Goal: Task Accomplishment & Management: Manage account settings

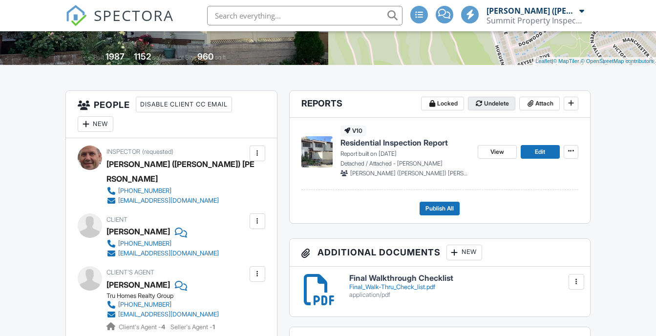
scroll to position [195, 0]
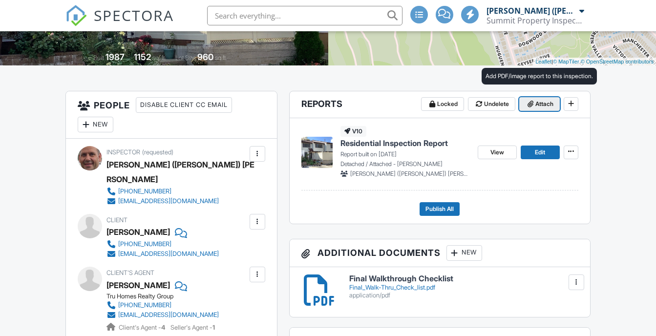
click at [545, 103] on span "Attach" at bounding box center [545, 104] width 18 height 10
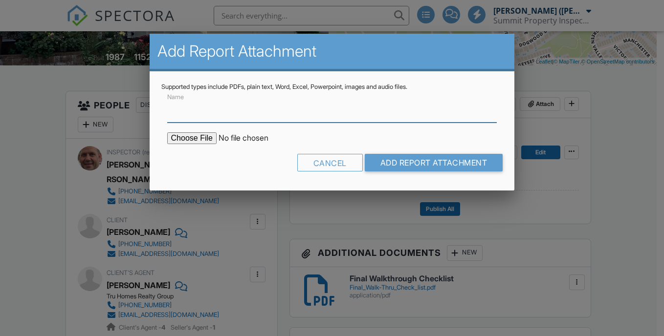
click at [203, 117] on input "Name" at bounding box center [332, 111] width 330 height 24
type input "NPMA-33 Termite Inspection Report"
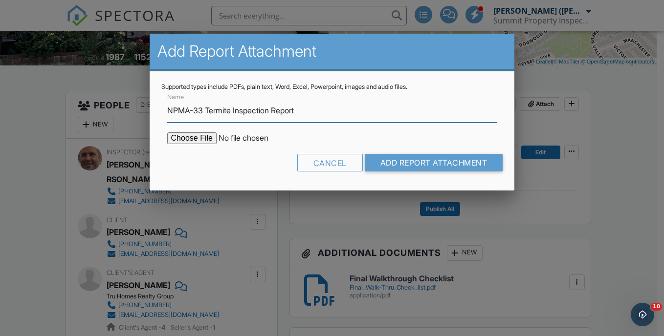
scroll to position [0, 0]
click at [197, 140] on input "file" at bounding box center [250, 138] width 166 height 12
type input "C:\fakepath\28-alcott-street-2025-09-27-v-yxdc.pdf"
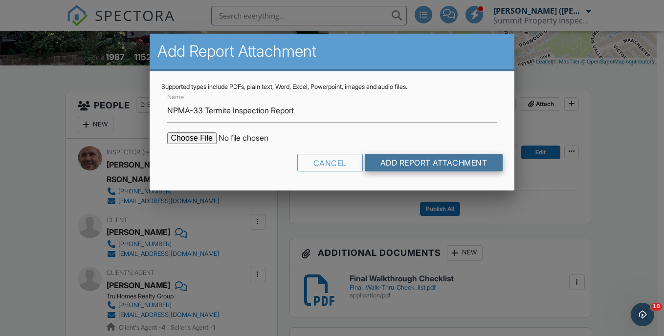
click at [390, 161] on input "Add Report Attachment" at bounding box center [434, 163] width 138 height 18
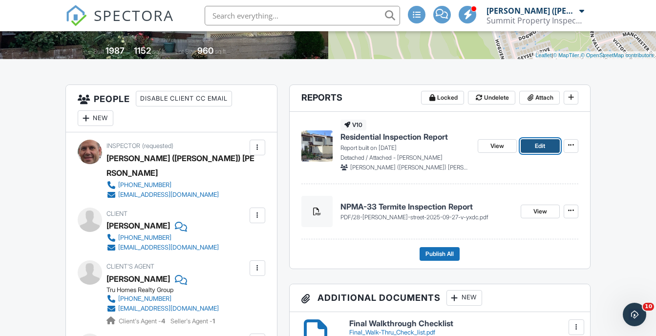
click at [534, 150] on link "Edit" at bounding box center [540, 146] width 39 height 14
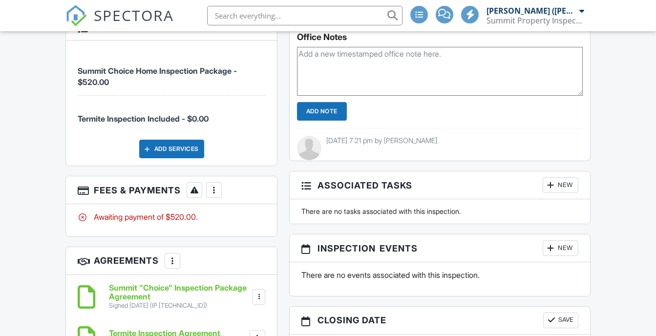
scroll to position [788, 0]
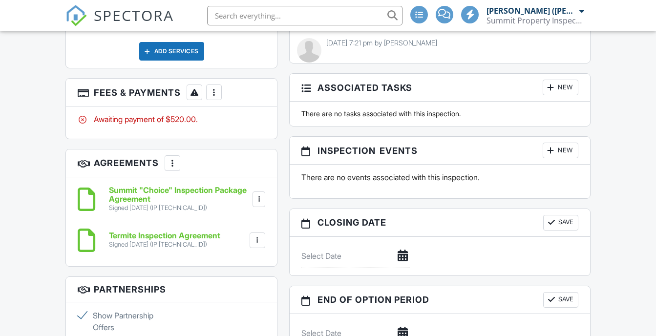
click at [220, 85] on div "More" at bounding box center [214, 93] width 16 height 16
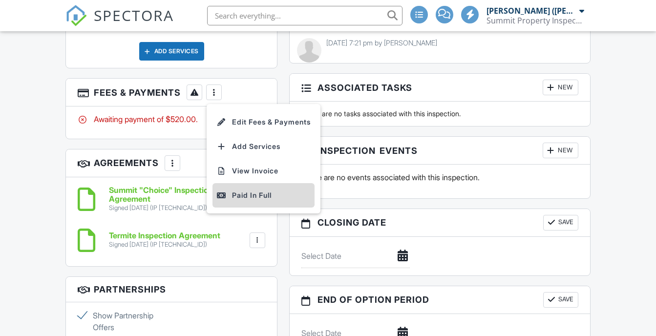
scroll to position [917, 0]
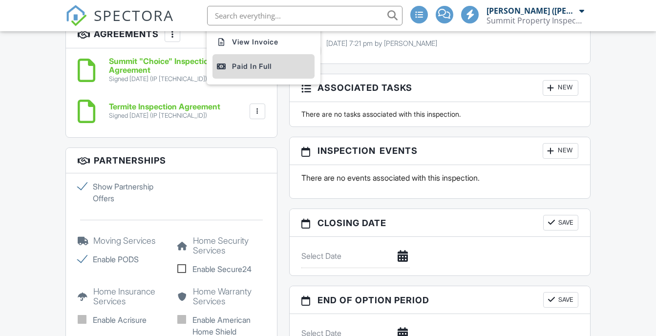
click at [258, 181] on div "Show Partnership Offers" at bounding box center [171, 192] width 199 height 23
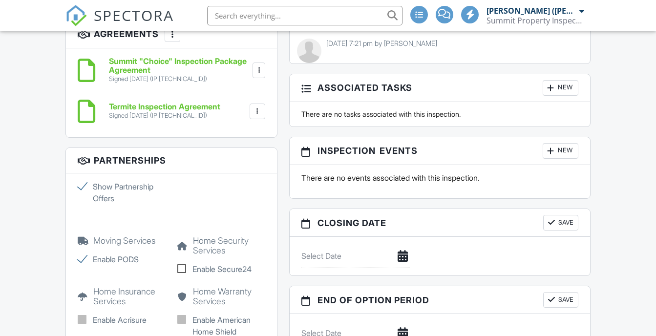
scroll to position [771, 0]
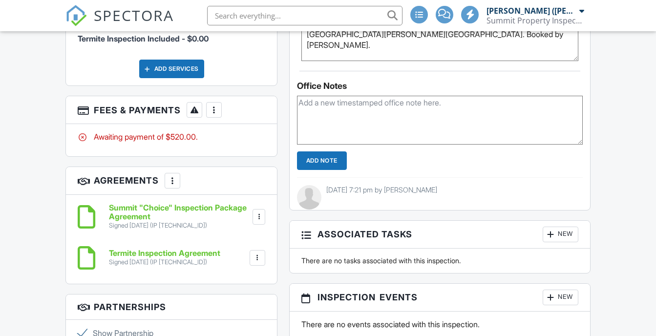
click at [216, 102] on div "More" at bounding box center [214, 110] width 16 height 16
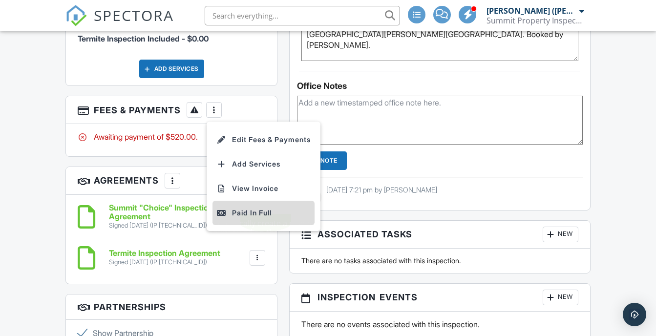
click at [256, 207] on div "Paid In Full" at bounding box center [263, 213] width 94 height 12
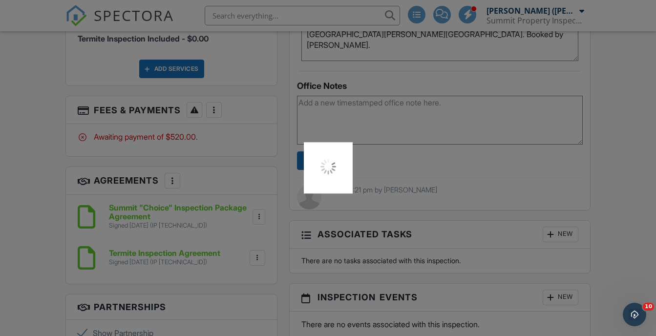
scroll to position [0, 0]
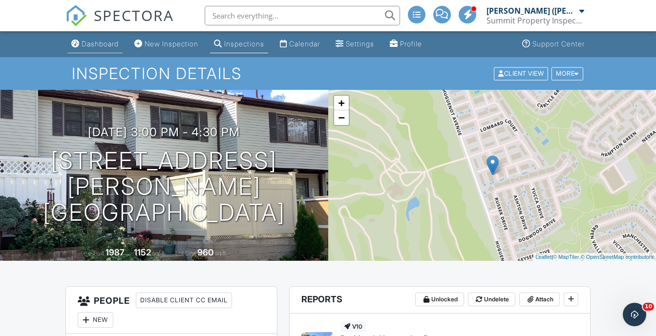
click at [101, 45] on div "Dashboard" at bounding box center [100, 44] width 37 height 8
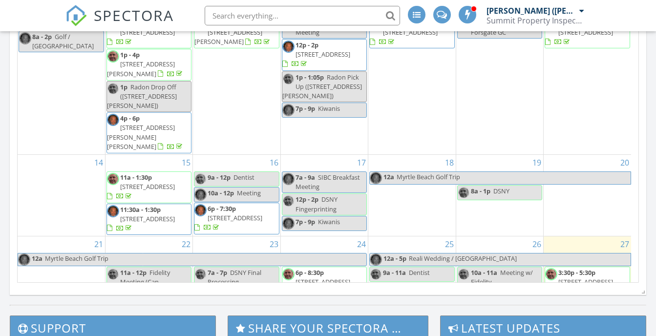
scroll to position [586, 0]
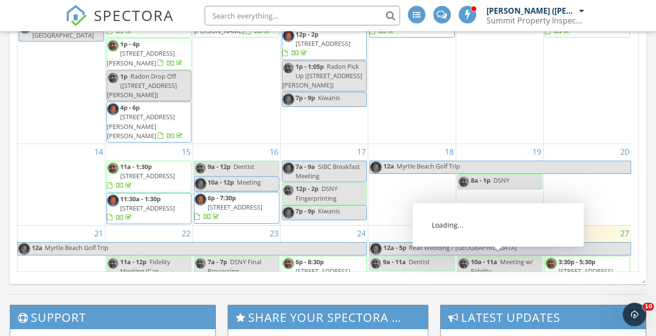
click at [583, 267] on span "18 Signs Rd, STATEN ISLAND 10314" at bounding box center [586, 271] width 55 height 9
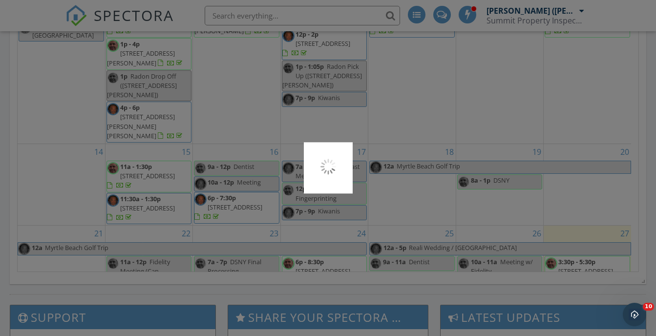
scroll to position [0, 0]
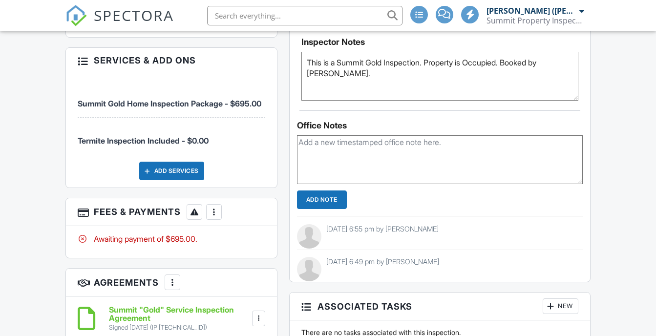
scroll to position [665, 0]
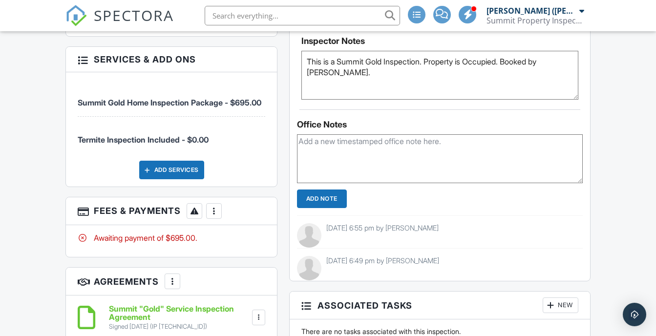
click at [214, 206] on div at bounding box center [214, 211] width 10 height 10
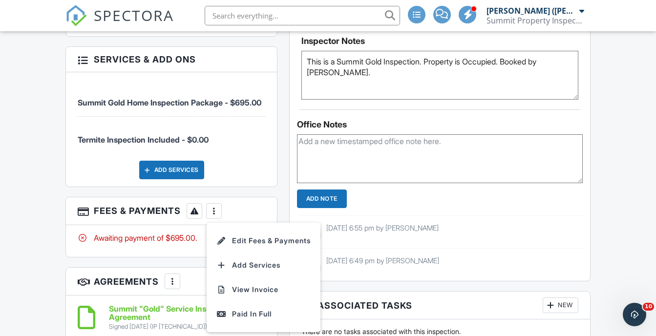
scroll to position [0, 0]
click at [260, 281] on li "View Invoice" at bounding box center [264, 290] width 102 height 24
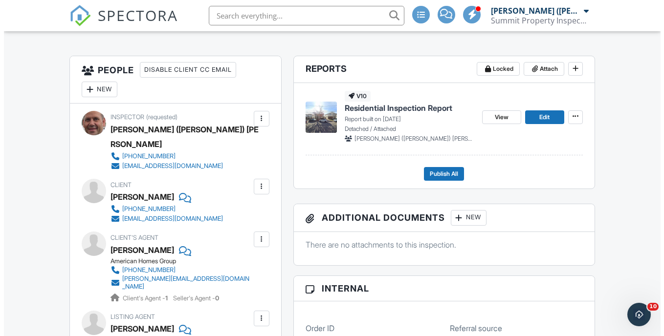
scroll to position [176, 0]
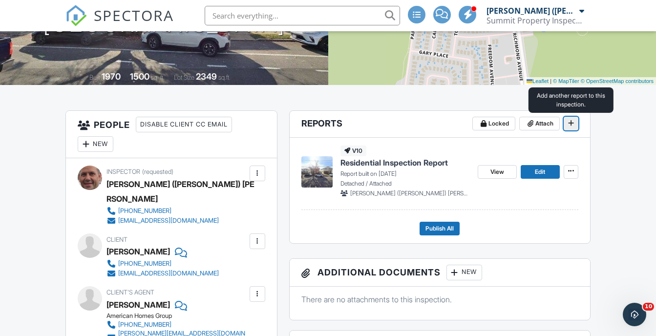
click at [568, 123] on icon at bounding box center [571, 123] width 6 height 7
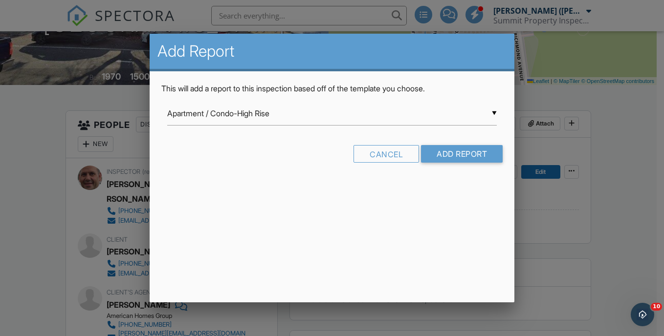
click at [270, 111] on div "▼ Apartment / Condo-High Rise Apartment / Condo-High Rise ASHI Residential Insp…" at bounding box center [332, 114] width 330 height 24
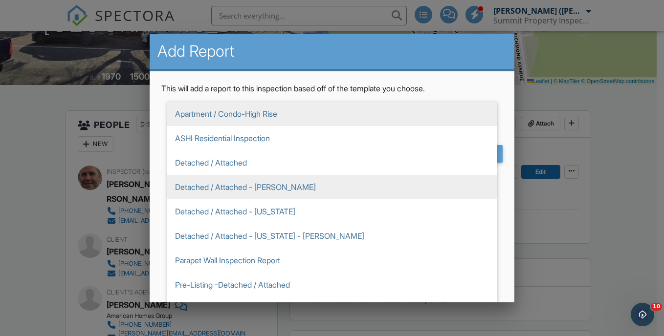
click at [274, 188] on span "Detached / Attached - [PERSON_NAME]" at bounding box center [332, 187] width 330 height 24
type input "Detached / Attached - [PERSON_NAME]"
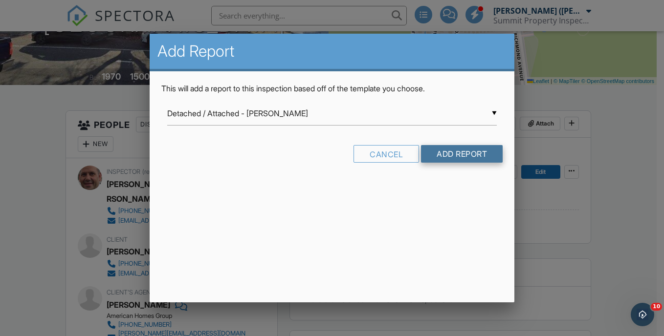
click at [470, 158] on input "Add Report" at bounding box center [462, 154] width 82 height 18
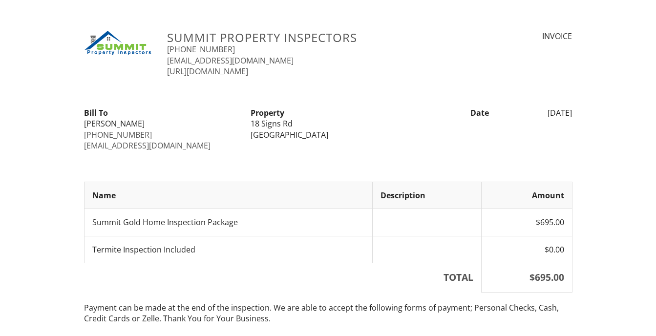
scroll to position [62, 0]
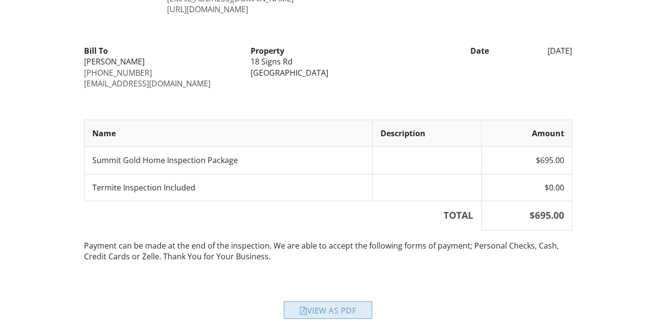
click at [352, 317] on div "View as PDF" at bounding box center [328, 310] width 88 height 18
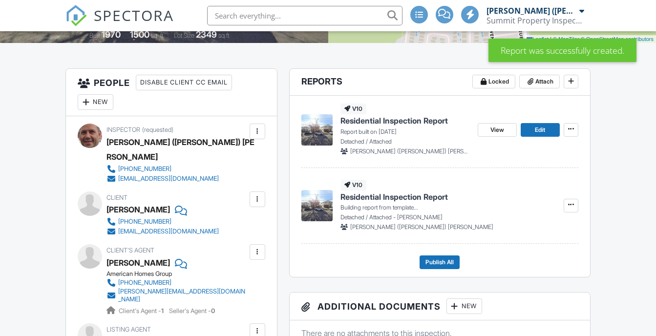
scroll to position [195, 0]
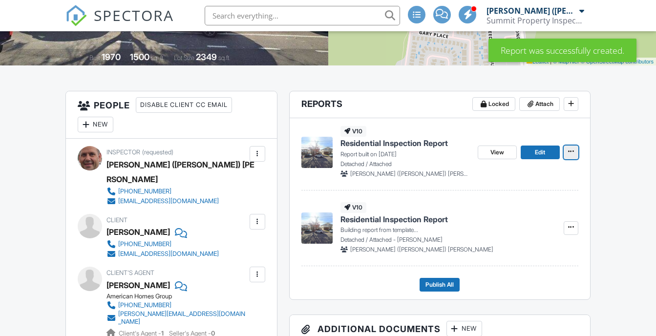
click at [576, 155] on span at bounding box center [571, 152] width 10 height 10
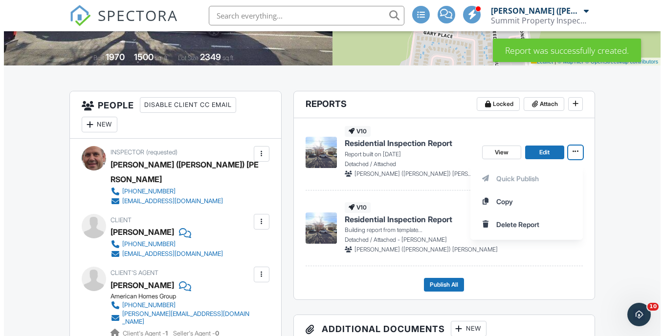
scroll to position [0, 0]
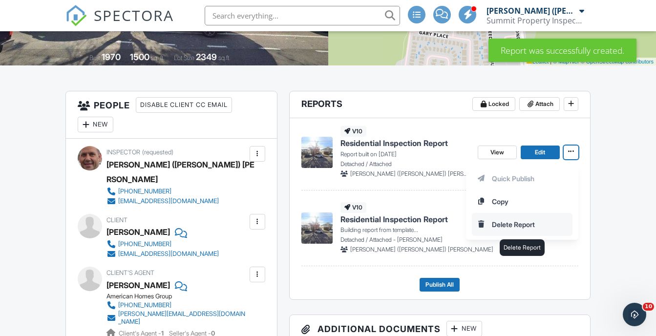
click at [521, 227] on input "Delete Report" at bounding box center [523, 225] width 100 height 22
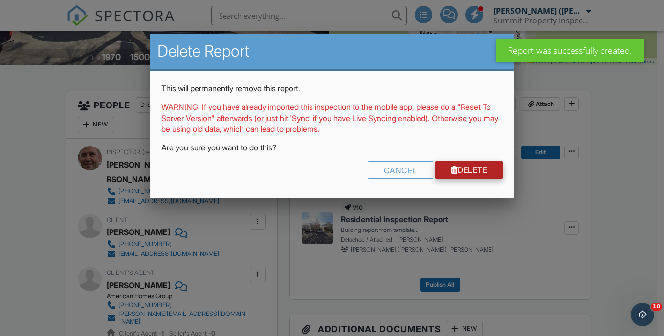
click at [466, 173] on link "Delete" at bounding box center [469, 170] width 68 height 18
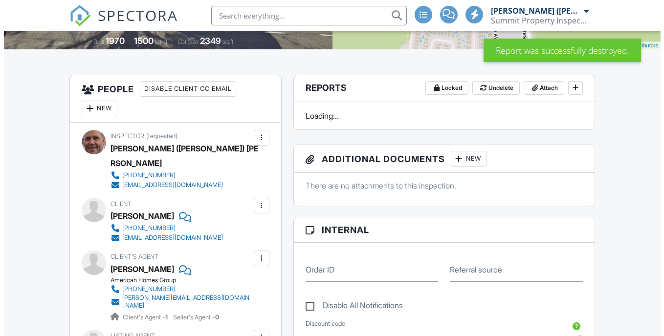
scroll to position [251, 0]
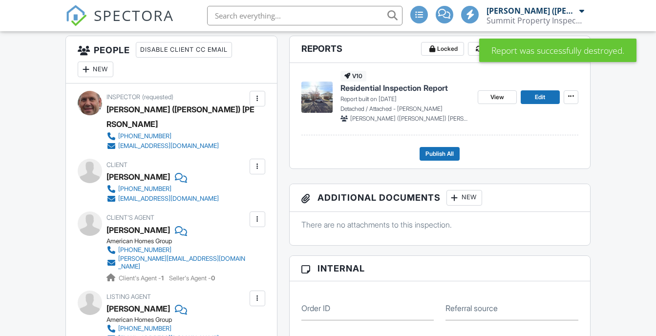
click at [469, 196] on div "New" at bounding box center [465, 198] width 36 height 16
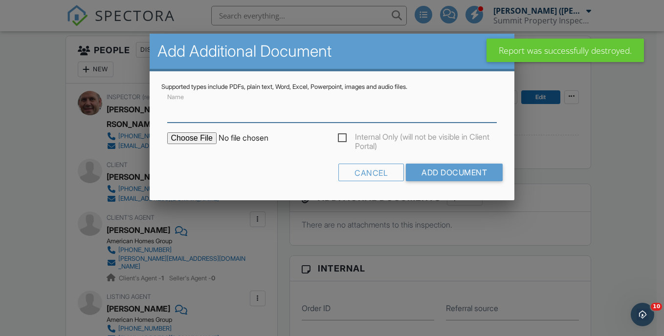
scroll to position [0, 0]
click at [177, 120] on input "Name" at bounding box center [332, 111] width 330 height 24
type input "Final Walkthrough Checklist"
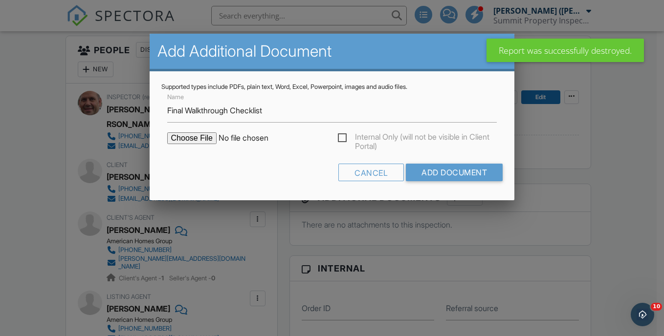
click at [187, 137] on input "file" at bounding box center [250, 138] width 166 height 12
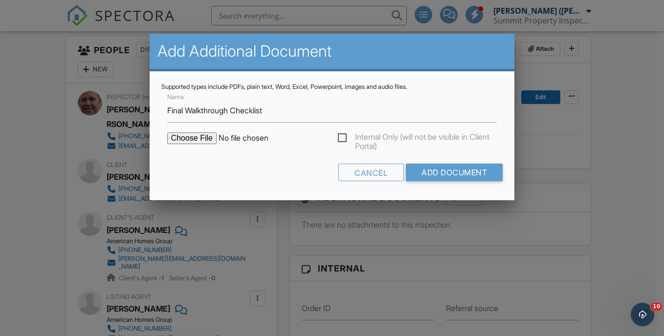
type input "C:\fakepath\Final_Walk-Thru_Check_list.pdf"
click at [447, 174] on input "Add Document" at bounding box center [454, 173] width 97 height 18
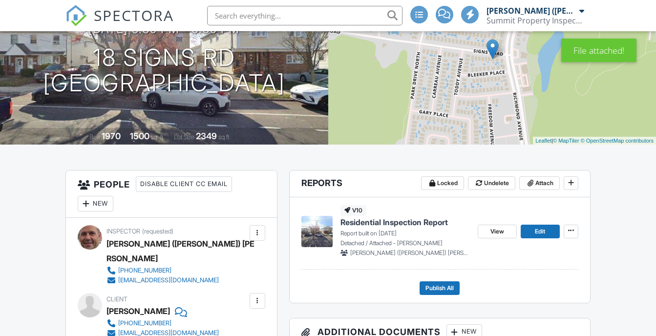
scroll to position [104, 0]
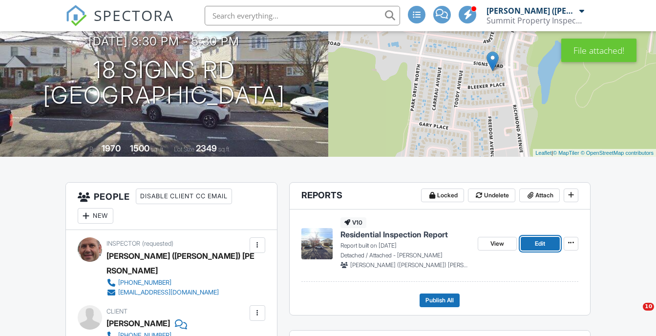
click at [538, 248] on span "Edit" at bounding box center [540, 244] width 10 height 10
